Goal: Transaction & Acquisition: Purchase product/service

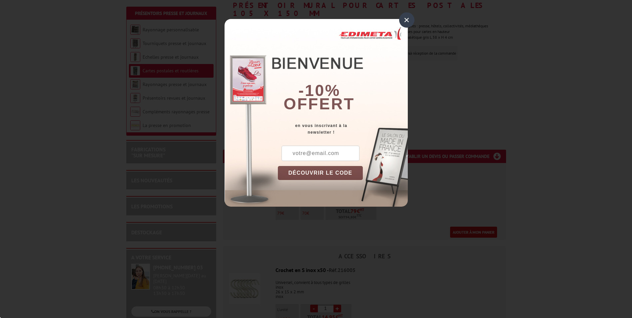
scroll to position [100, 0]
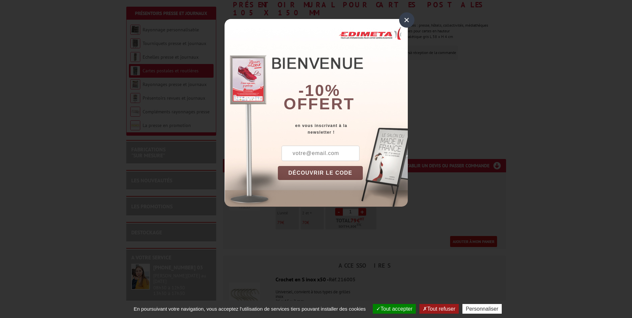
click at [408, 21] on div "×" at bounding box center [406, 19] width 15 height 15
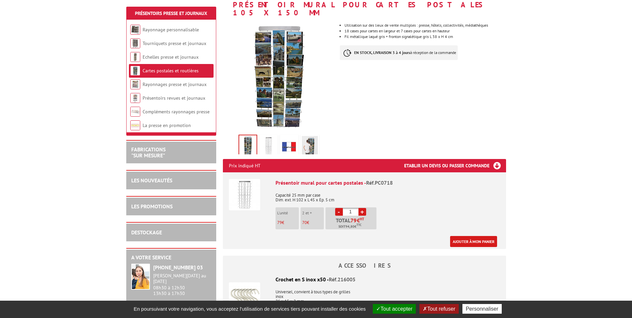
click at [247, 187] on img at bounding box center [244, 194] width 31 height 31
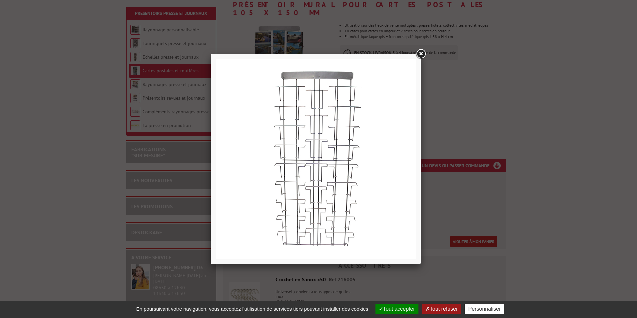
click at [421, 55] on link at bounding box center [421, 54] width 12 height 12
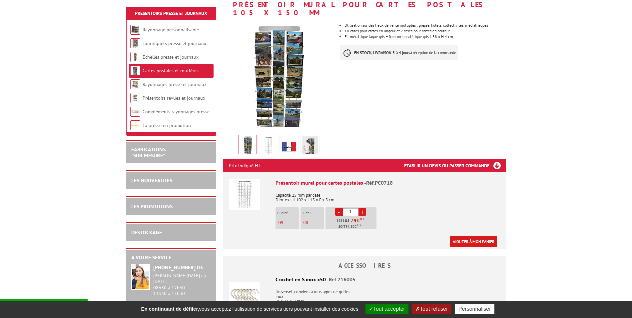
click at [362, 208] on link "+" at bounding box center [362, 212] width 8 height 8
click at [363, 208] on link "+" at bounding box center [362, 212] width 8 height 8
type input "3"
click at [172, 110] on link "Compléments rayonnages presse" at bounding box center [176, 112] width 67 height 6
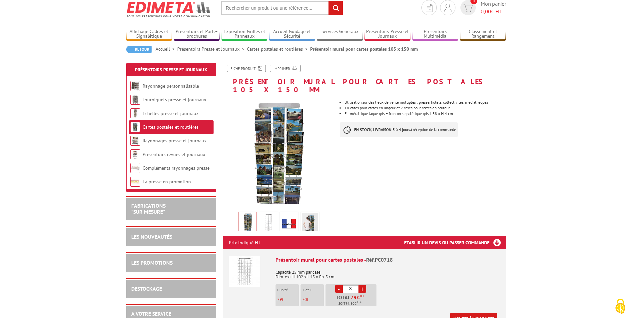
scroll to position [33, 0]
